Goal: Task Accomplishment & Management: Complete application form

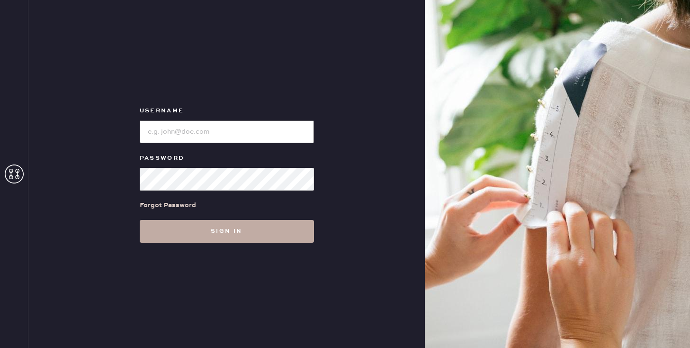
type input "sezanesanfrancisco"
click at [215, 229] on button "Sign in" at bounding box center [227, 231] width 174 height 23
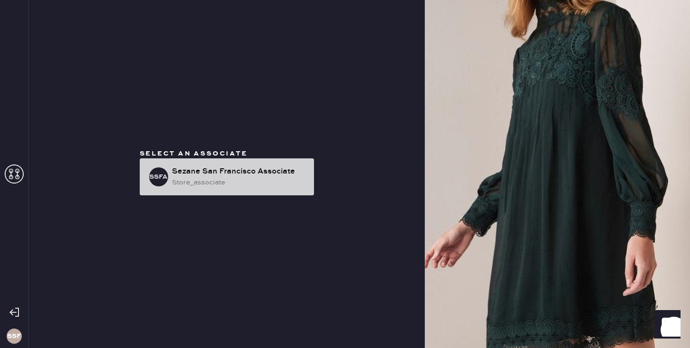
click at [200, 181] on div "store_associate" at bounding box center [239, 182] width 135 height 10
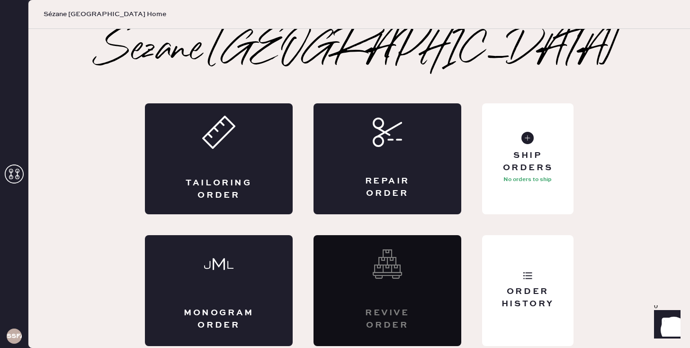
click at [87, 151] on div "Sezane San Francisco Tailoring Order Repair Order Monogram Order Revive order O…" at bounding box center [359, 188] width 662 height 315
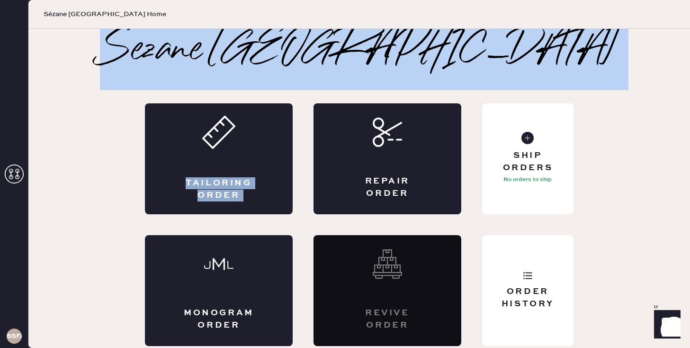
drag, startPoint x: 347, startPoint y: 141, endPoint x: 147, endPoint y: 45, distance: 221.9
click at [147, 45] on div "Sezane San Francisco Tailoring Order Repair Order Monogram Order Revive order O…" at bounding box center [359, 188] width 557 height 315
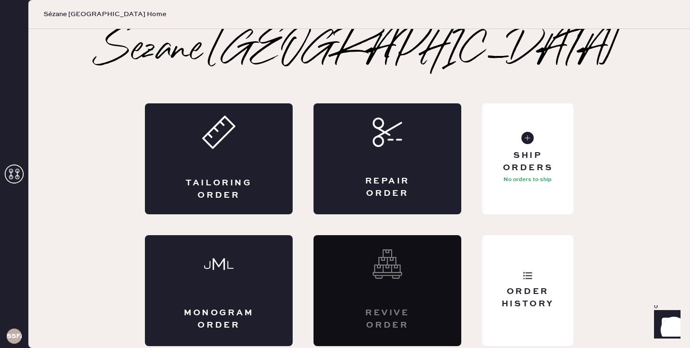
click at [94, 115] on div "Sezane San Francisco Tailoring Order Repair Order Monogram Order Revive order O…" at bounding box center [359, 188] width 662 height 315
click at [210, 153] on div "Tailoring Order" at bounding box center [219, 158] width 148 height 111
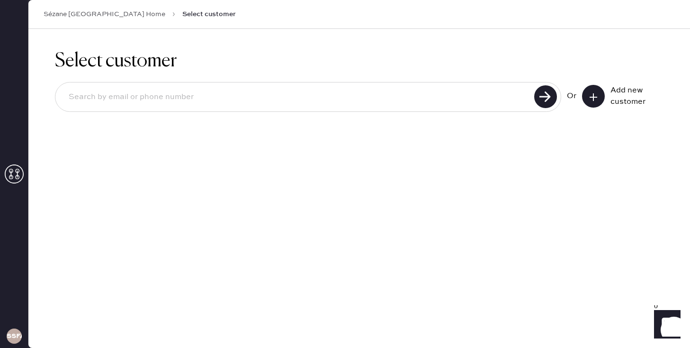
click at [599, 94] on button at bounding box center [593, 96] width 23 height 23
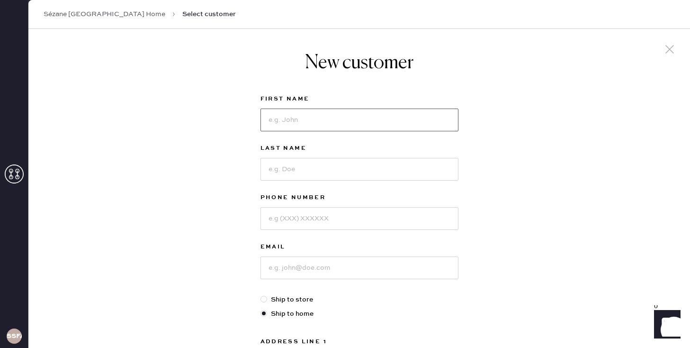
click at [320, 113] on input at bounding box center [360, 120] width 198 height 23
type input "MEIHUA"
click at [311, 165] on input at bounding box center [360, 169] width 198 height 23
type input "DANG"
click at [317, 220] on input at bounding box center [360, 218] width 198 height 23
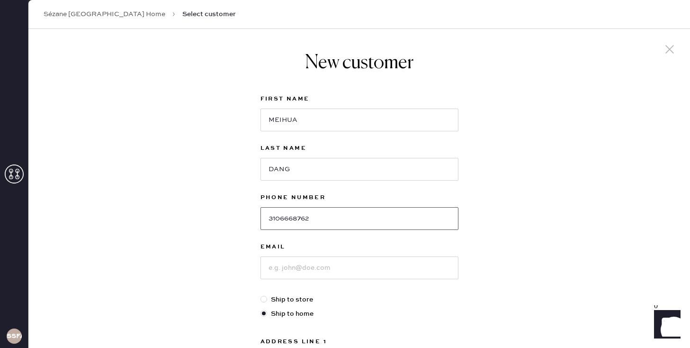
type input "3106668762"
click at [299, 264] on input at bounding box center [360, 267] width 198 height 23
type input "[EMAIL_ADDRESS][DOMAIN_NAME]"
click at [188, 282] on div "New customer First Name [PERSON_NAME] Last Name DANG Phone Number [PHONE_NUMBER…" at bounding box center [359, 323] width 662 height 588
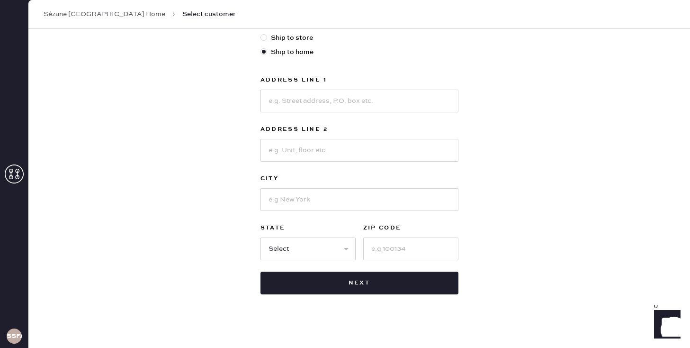
scroll to position [265, 0]
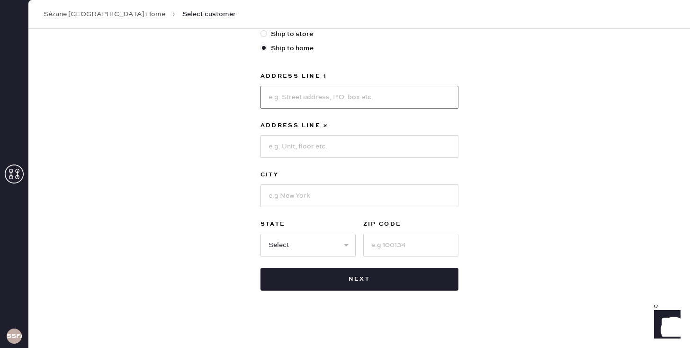
click at [289, 92] on input at bounding box center [360, 97] width 198 height 23
type input "1730 west el camino real"
click at [285, 147] on input at bounding box center [360, 146] width 198 height 23
type input "apt 221"
click at [283, 195] on input at bounding box center [360, 195] width 198 height 23
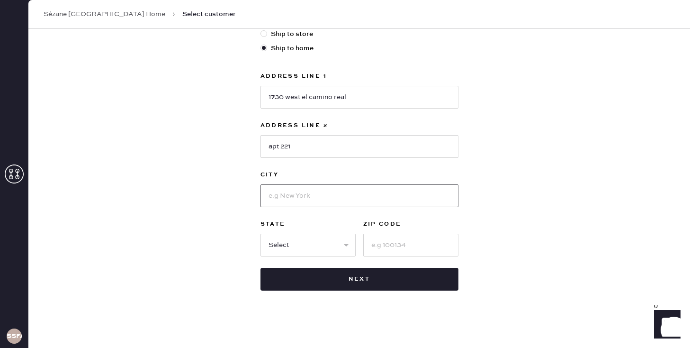
type input "s"
type input "mountain view"
click at [284, 240] on select "Select AK AL AR AZ CA CO CT [GEOGRAPHIC_DATA] DE FL [GEOGRAPHIC_DATA] HI [GEOGR…" at bounding box center [308, 245] width 95 height 23
select select "CA"
click at [261, 234] on select "Select AK AL AR AZ CA CO CT [GEOGRAPHIC_DATA] DE FL [GEOGRAPHIC_DATA] HI [GEOGR…" at bounding box center [308, 245] width 95 height 23
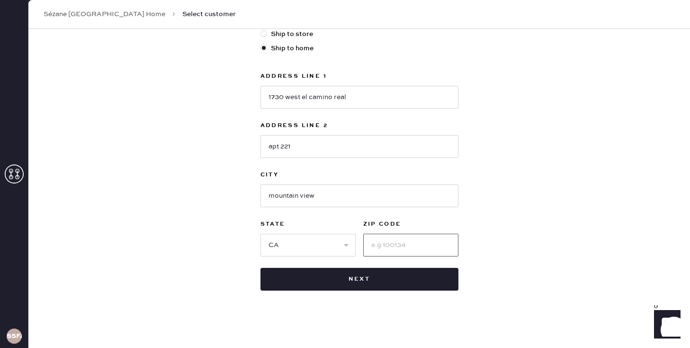
click at [381, 244] on input at bounding box center [410, 245] width 95 height 23
type input "94040"
click at [216, 204] on div "New customer First Name [PERSON_NAME] Last Name DANG Phone Number [PHONE_NUMBER…" at bounding box center [359, 58] width 662 height 588
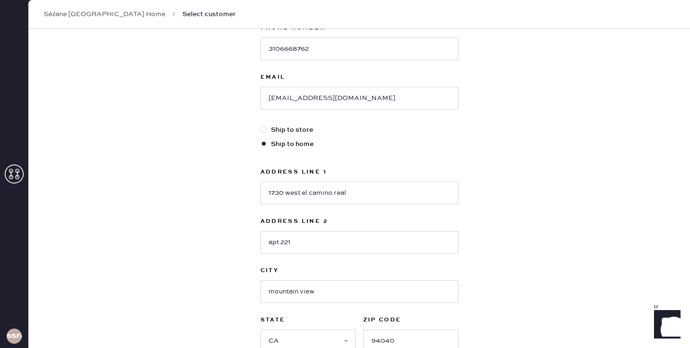
scroll to position [171, 0]
click at [194, 156] on div "New customer First Name [PERSON_NAME] Last Name DANG Phone Number [PHONE_NUMBER…" at bounding box center [359, 152] width 662 height 588
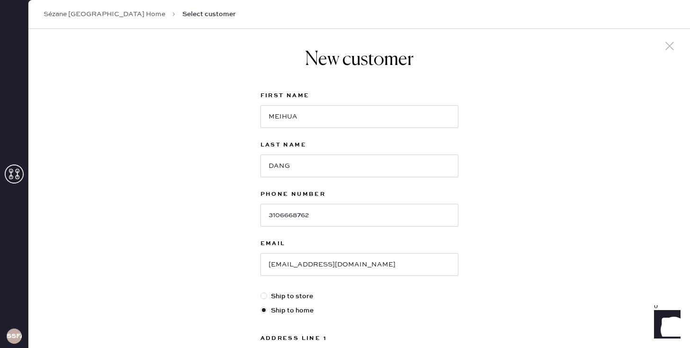
scroll to position [0, 0]
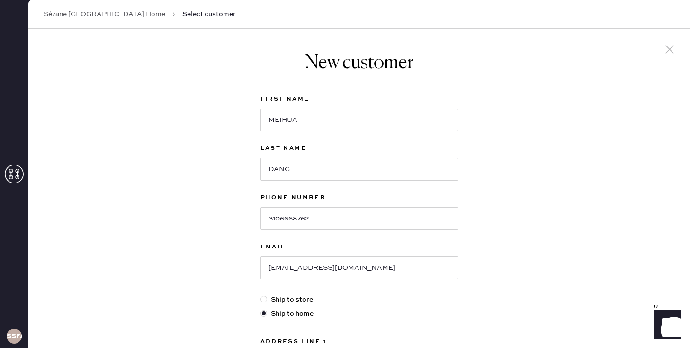
click at [161, 167] on div "New customer First Name [PERSON_NAME] Last Name DANG Phone Number [PHONE_NUMBER…" at bounding box center [359, 323] width 662 height 588
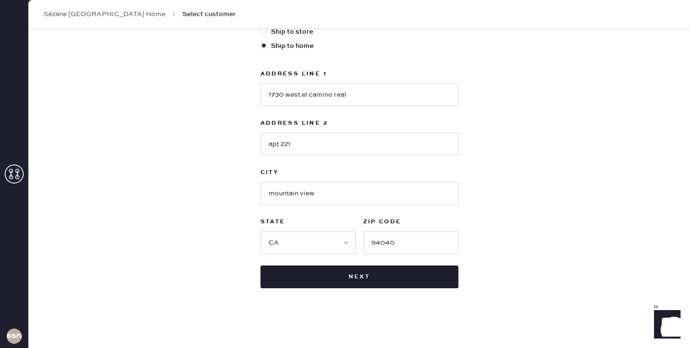
scroll to position [269, 0]
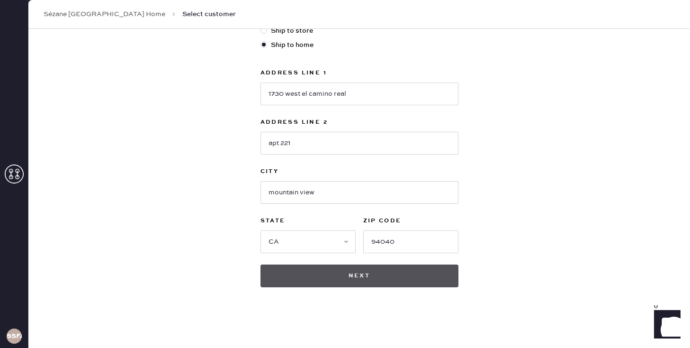
click at [363, 273] on button "Next" at bounding box center [360, 275] width 198 height 23
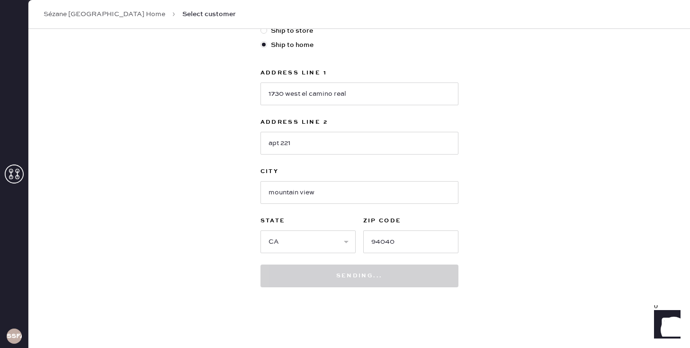
scroll to position [297, 0]
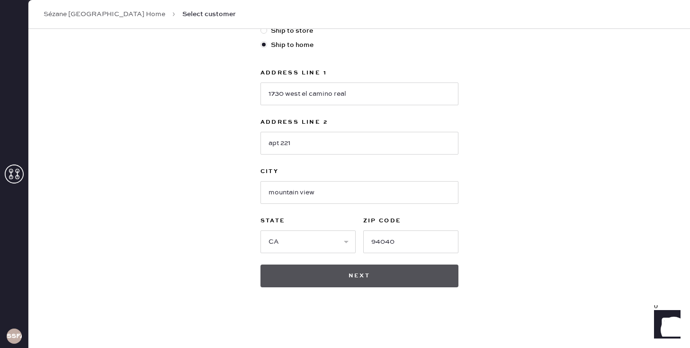
click at [369, 271] on button "Next" at bounding box center [360, 275] width 198 height 23
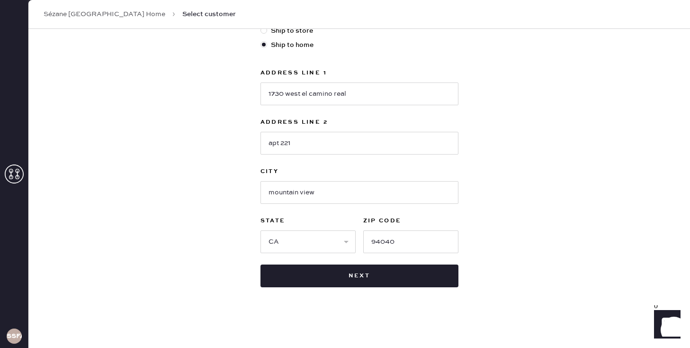
click at [127, 186] on div "New customer First Name [PERSON_NAME] Last Name DANG Phone Number [PHONE_NUMBER…" at bounding box center [359, 40] width 662 height 616
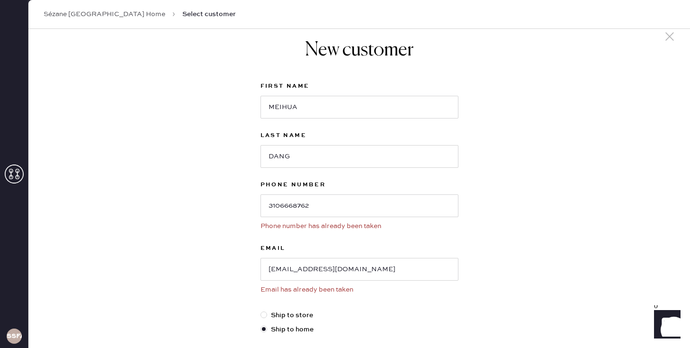
scroll to position [0, 0]
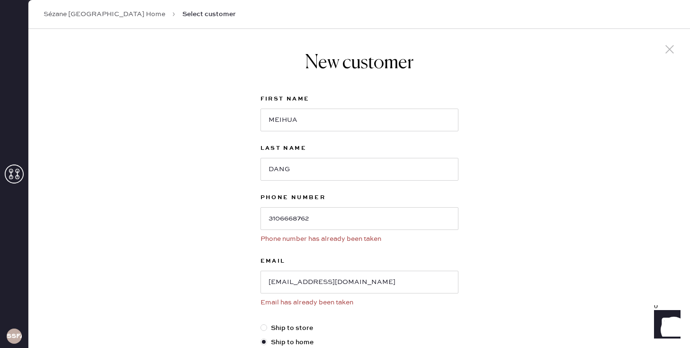
click at [156, 119] on div "New customer First Name [PERSON_NAME] Last Name DANG Phone Number [PHONE_NUMBER…" at bounding box center [359, 337] width 662 height 616
click at [93, 16] on link "Sézane [GEOGRAPHIC_DATA] Home" at bounding box center [105, 13] width 122 height 9
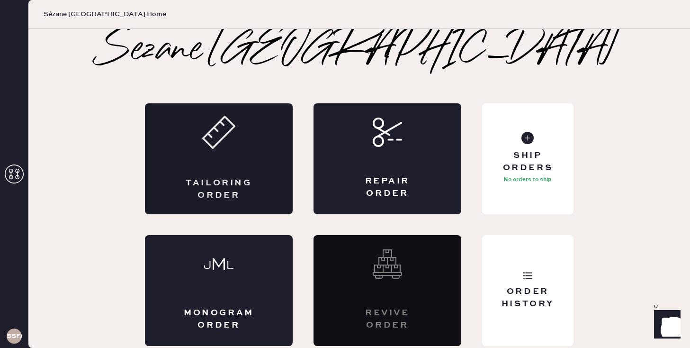
click at [190, 168] on div "Tailoring Order" at bounding box center [219, 158] width 148 height 111
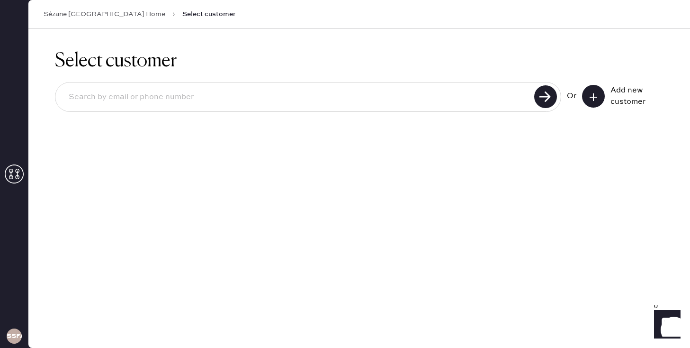
click at [405, 98] on input at bounding box center [296, 97] width 471 height 22
type input "[EMAIL_ADDRESS][DOMAIN_NAME]"
click at [535, 93] on use at bounding box center [546, 96] width 23 height 23
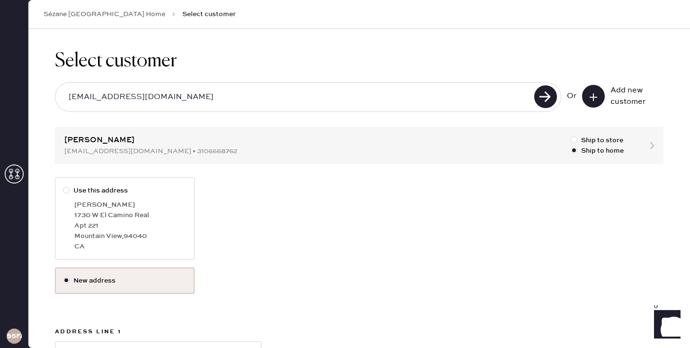
click at [385, 210] on div "Use this address [PERSON_NAME] [STREET_ADDRESS]" at bounding box center [359, 222] width 609 height 90
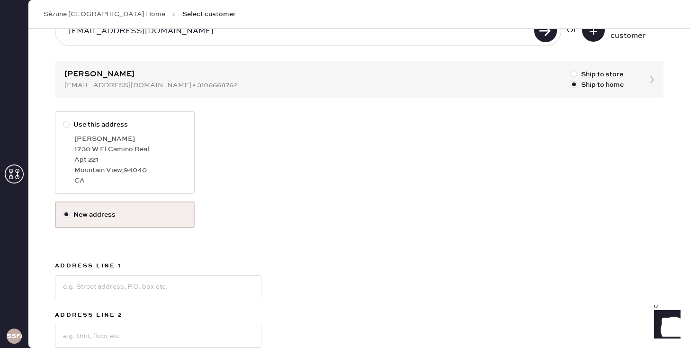
scroll to position [76, 0]
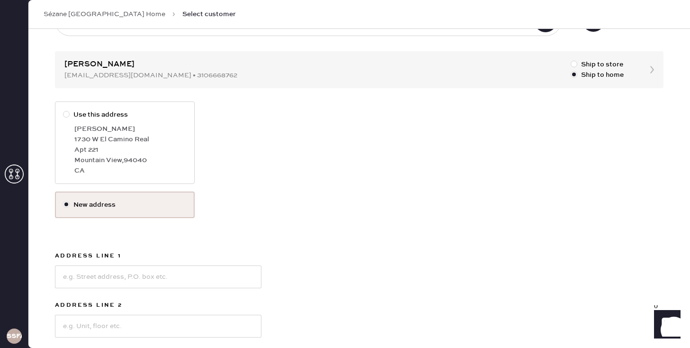
click at [97, 133] on div "[PERSON_NAME]" at bounding box center [130, 129] width 112 height 10
click at [63, 110] on input "Use this address" at bounding box center [63, 109] width 0 height 0
radio input "true"
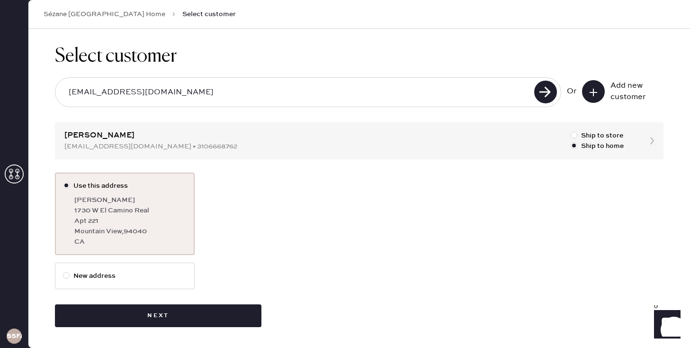
click at [246, 201] on div "Use this address [PERSON_NAME] [STREET_ADDRESS]" at bounding box center [359, 217] width 609 height 90
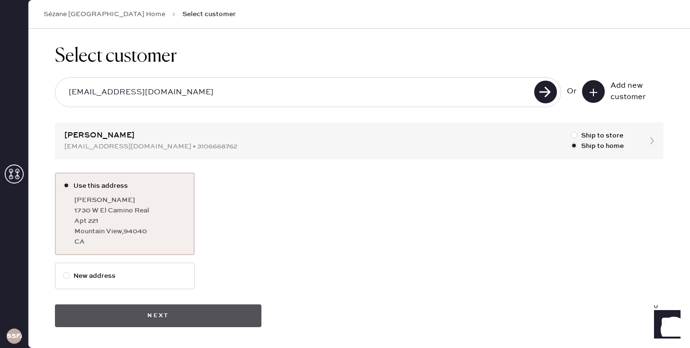
click at [163, 316] on button "Next" at bounding box center [158, 315] width 207 height 23
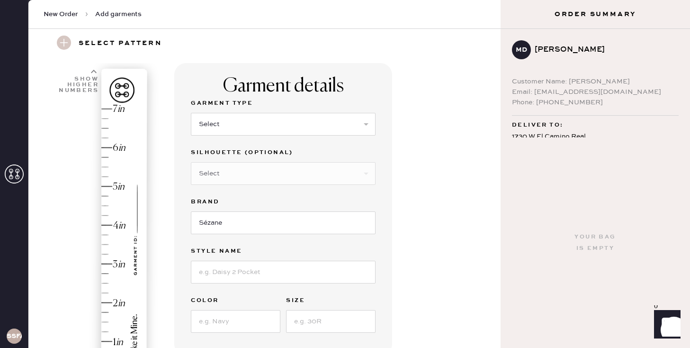
scroll to position [45, 0]
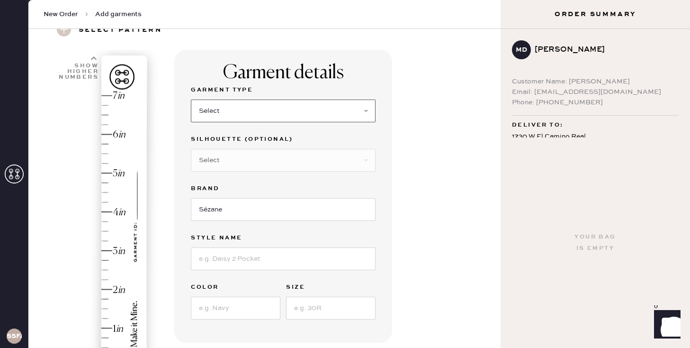
click at [255, 107] on select "Select Basic Skirt Jeans Leggings Pants Pencil Skirt Shorts Basic Sleeved Dress…" at bounding box center [283, 111] width 185 height 23
select select "4"
click at [191, 100] on select "Select Basic Skirt Jeans Leggings Pants Pencil Skirt Shorts Basic Sleeved Dress…" at bounding box center [283, 111] width 185 height 23
click at [272, 171] on select "Select Joggers Shorts Cropped Flare Boot Cut Straight Skinny Other" at bounding box center [283, 160] width 185 height 23
select select "11"
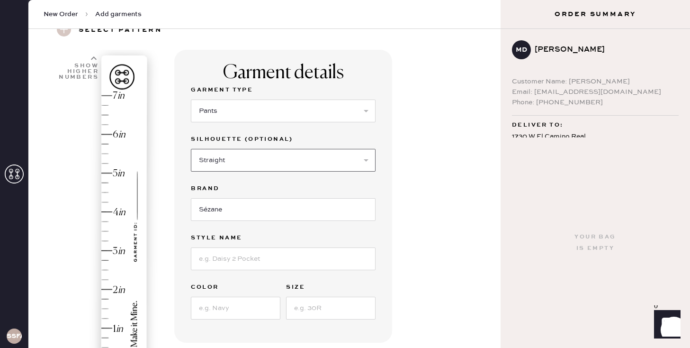
click at [191, 149] on select "Select Joggers Shorts Cropped Flare Boot Cut Straight Skinny Other" at bounding box center [283, 160] width 185 height 23
click at [295, 159] on select "Select Joggers Shorts Cropped Flare Boot Cut Straight Skinny Other" at bounding box center [283, 160] width 185 height 23
click at [254, 263] on input at bounding box center [283, 258] width 185 height 23
type input "[PERSON_NAME]"
click at [258, 307] on input at bounding box center [236, 308] width 90 height 23
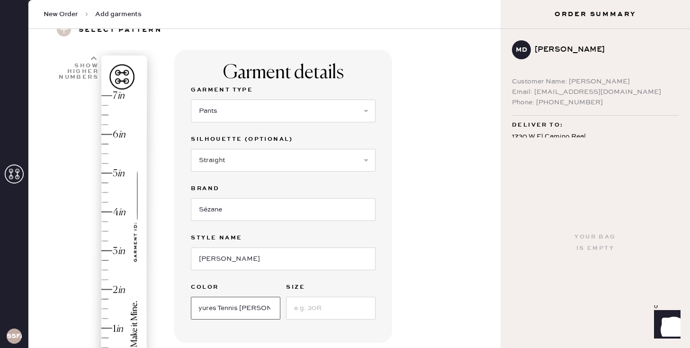
scroll to position [0, 18]
type input "Rayures Tennis Ecru Marine"
click at [302, 307] on input at bounding box center [331, 308] width 90 height 23
type input "F.36 (US 4)"
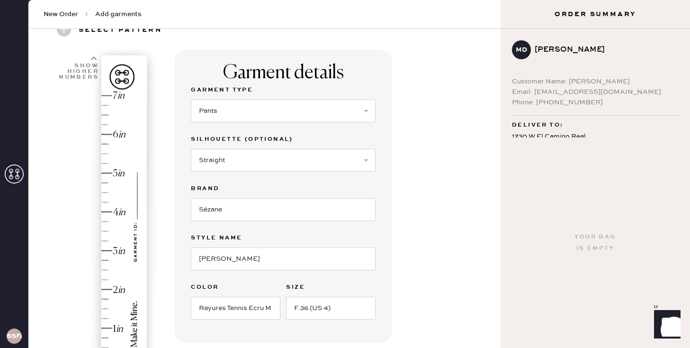
click at [409, 218] on div "Garment details Garment Type Select Basic Skirt Jeans Leggings Pants Pencil Ski…" at bounding box center [333, 289] width 319 height 478
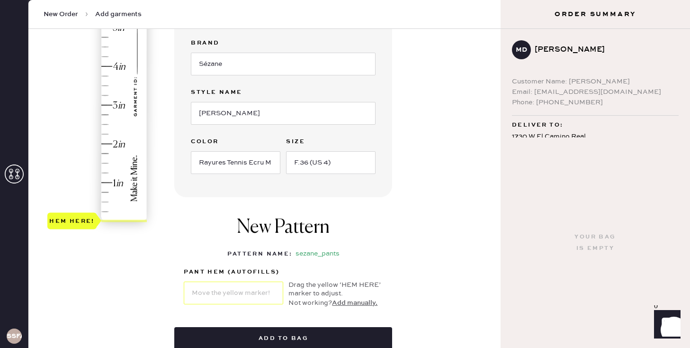
scroll to position [183, 0]
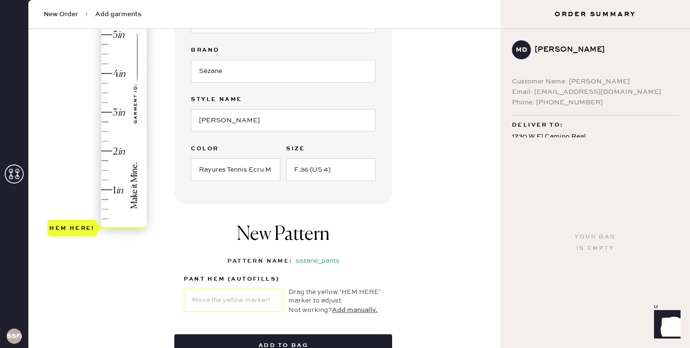
type input "3.25"
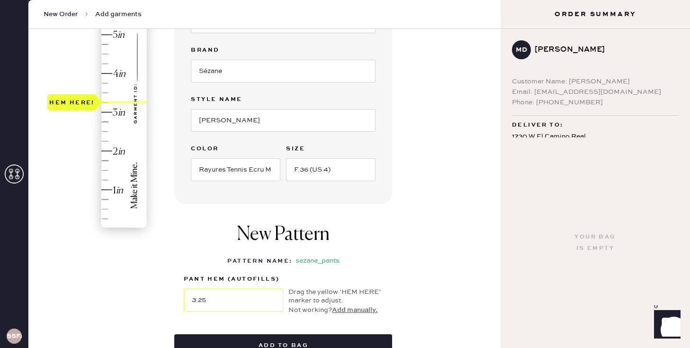
click at [106, 101] on div "Hem here!" at bounding box center [97, 93] width 101 height 280
click at [413, 222] on div "Garment details Garment Type Select Basic Skirt Jeans Leggings Pants Pencil Ski…" at bounding box center [333, 150] width 319 height 478
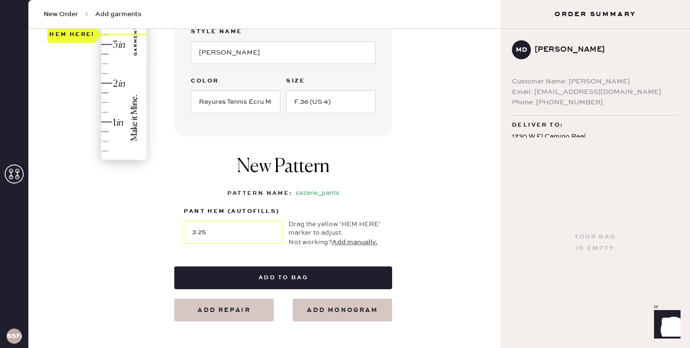
scroll to position [259, 0]
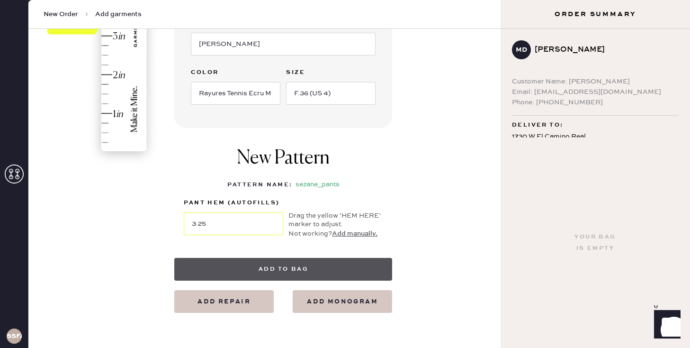
click at [270, 268] on button "Add to bag" at bounding box center [283, 269] width 218 height 23
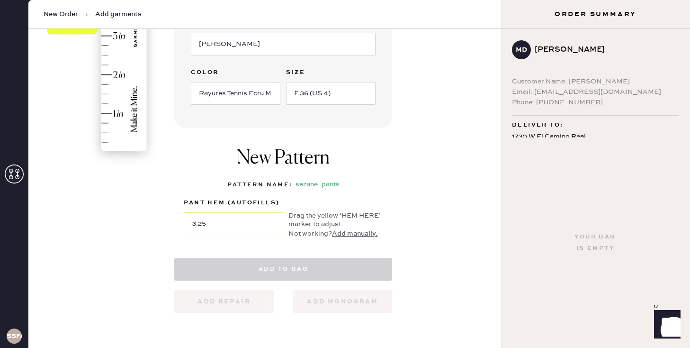
select select
select select "4"
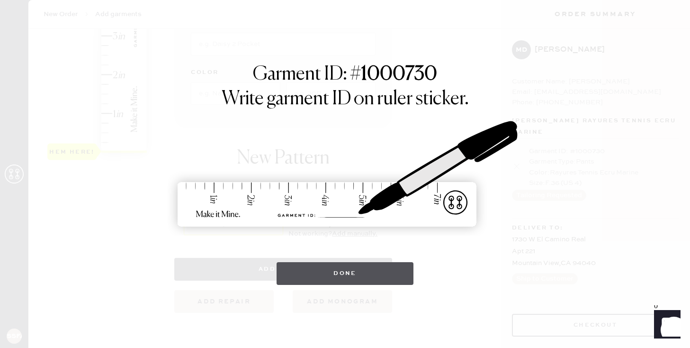
click at [308, 269] on button "Done" at bounding box center [345, 273] width 137 height 23
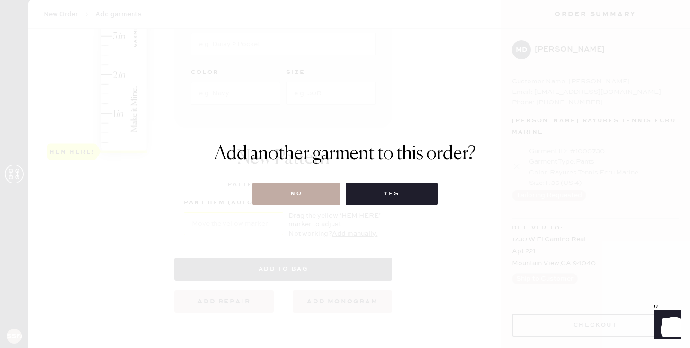
click at [317, 192] on button "No" at bounding box center [297, 193] width 88 height 23
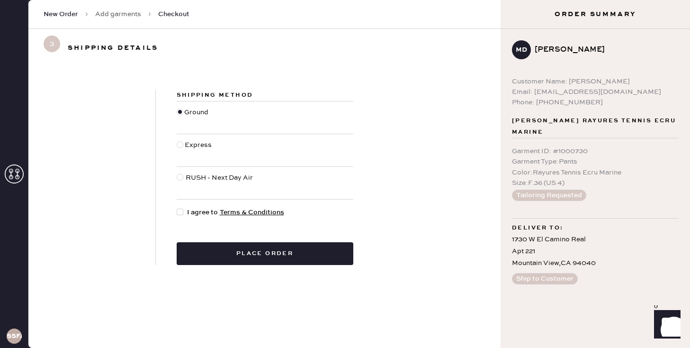
click at [180, 214] on div at bounding box center [180, 211] width 7 height 7
click at [177, 208] on input "I agree to Terms & Conditions" at bounding box center [177, 207] width 0 height 0
checkbox input "true"
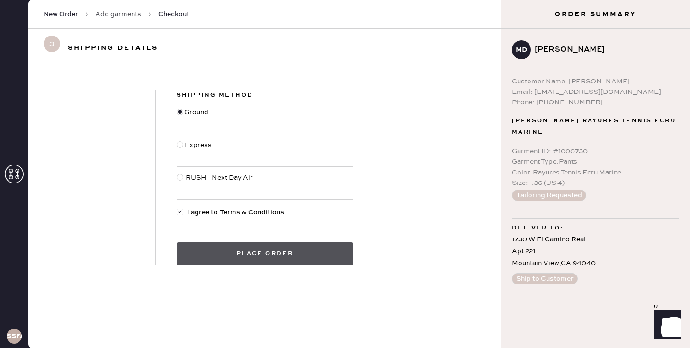
click at [259, 254] on button "Place order" at bounding box center [265, 253] width 177 height 23
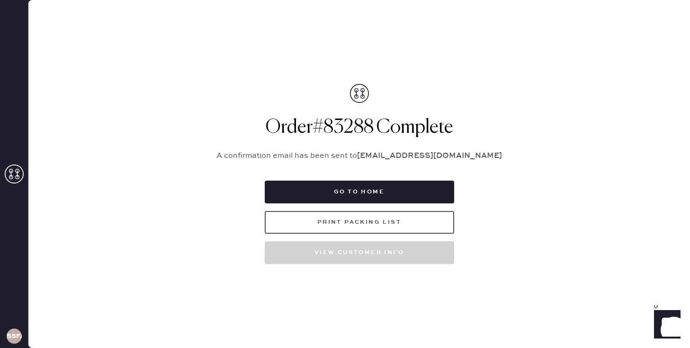
click at [362, 223] on button "Print Packing List" at bounding box center [360, 222] width 190 height 23
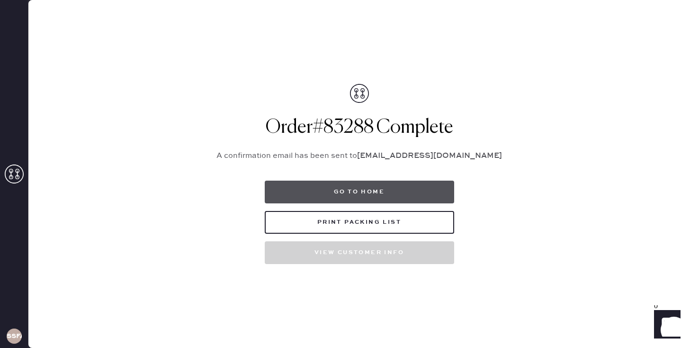
click at [343, 189] on button "Go to home" at bounding box center [360, 192] width 190 height 23
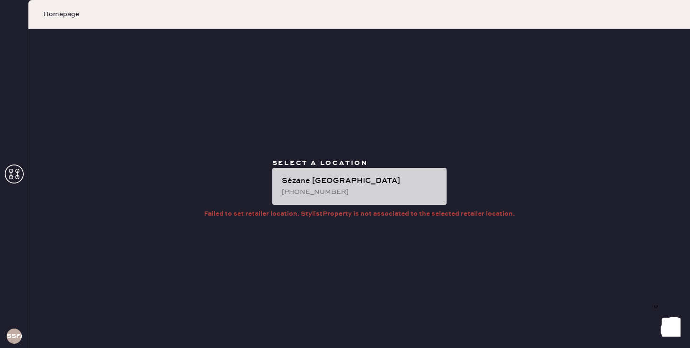
click at [351, 182] on div "Sézane [GEOGRAPHIC_DATA]" at bounding box center [360, 180] width 157 height 11
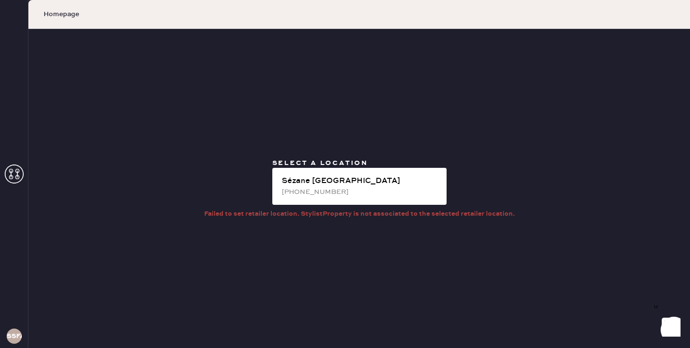
click at [11, 180] on icon at bounding box center [14, 173] width 19 height 19
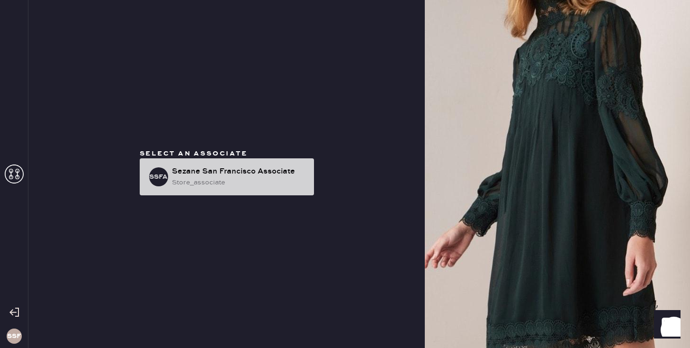
click at [260, 172] on div "Sezane San Francisco Associate" at bounding box center [239, 171] width 135 height 11
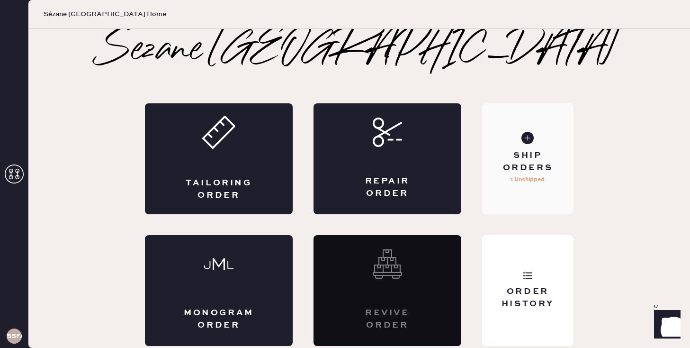
click at [521, 169] on div "Ship Orders" at bounding box center [528, 162] width 76 height 24
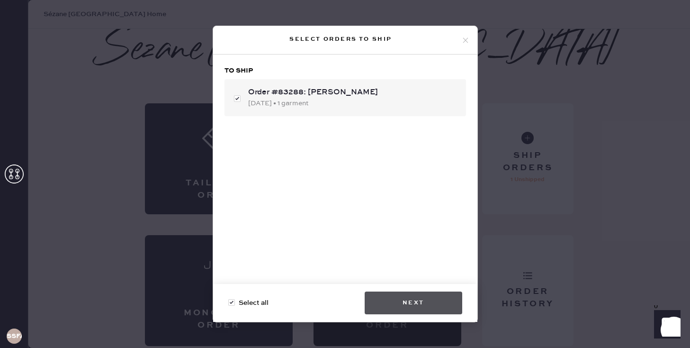
click at [396, 303] on button "Next" at bounding box center [414, 302] width 98 height 23
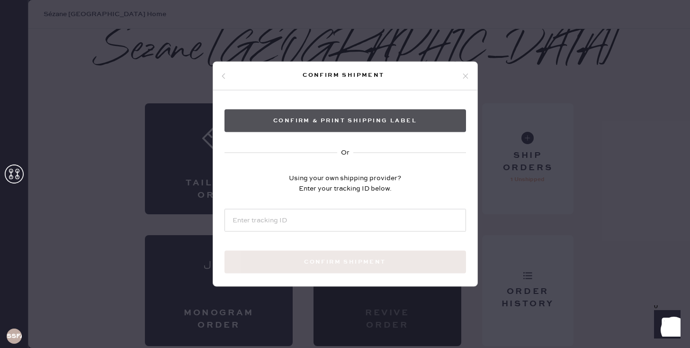
click at [345, 121] on button "Confirm & Print shipping label" at bounding box center [346, 120] width 242 height 23
